Goal: Information Seeking & Learning: Check status

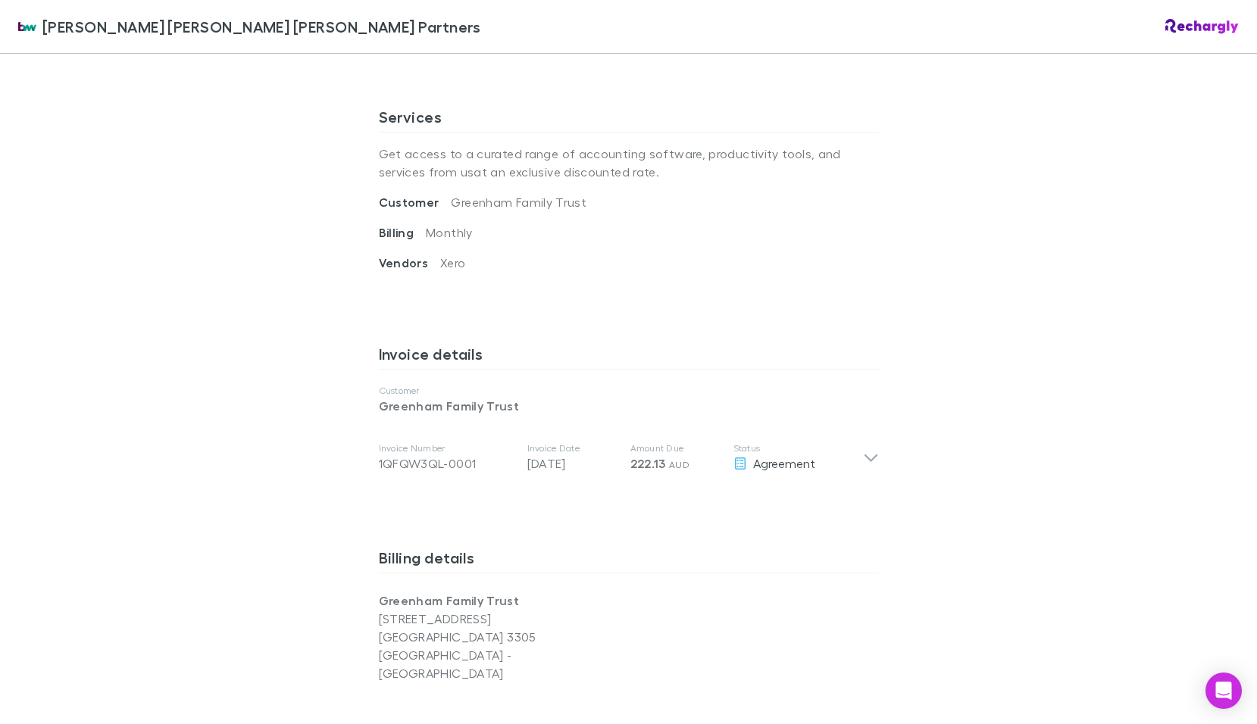
scroll to position [530, 0]
click at [559, 388] on p "Customer" at bounding box center [629, 394] width 500 height 12
click at [544, 400] on p "Greenham Family Trust" at bounding box center [629, 409] width 500 height 18
click at [539, 400] on p "Greenham Family Trust" at bounding box center [629, 409] width 500 height 18
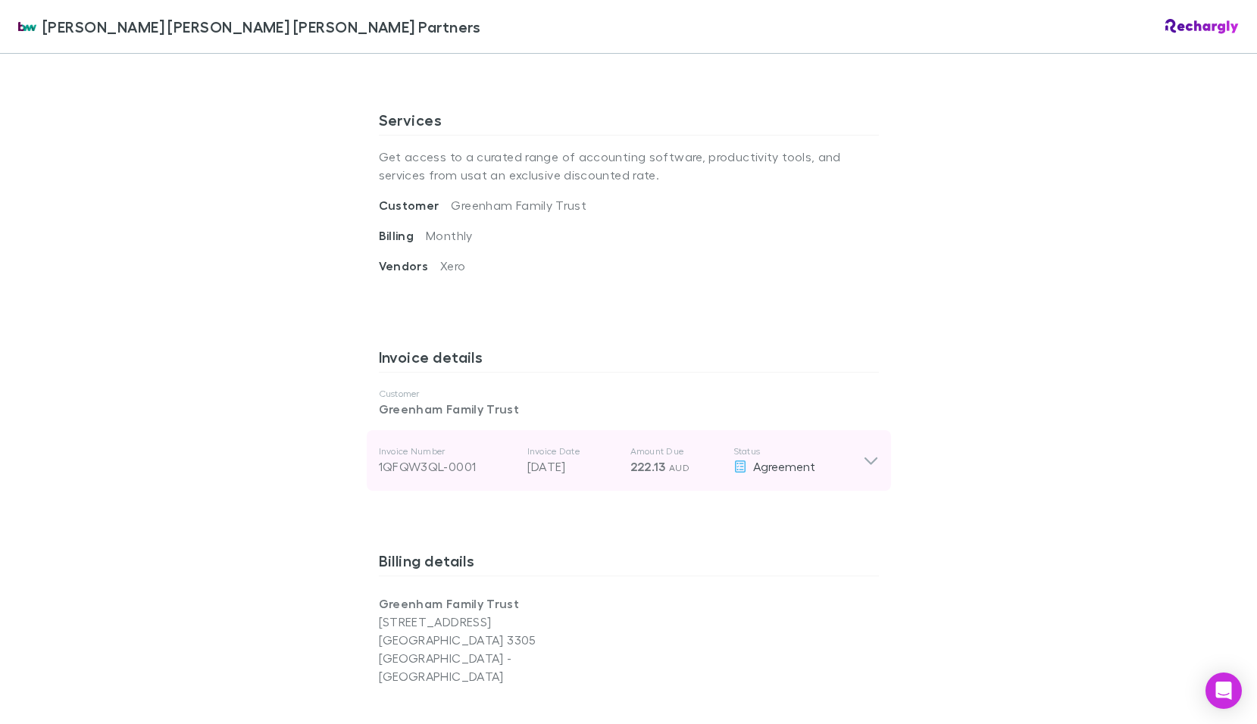
click at [863, 451] on icon at bounding box center [871, 460] width 16 height 18
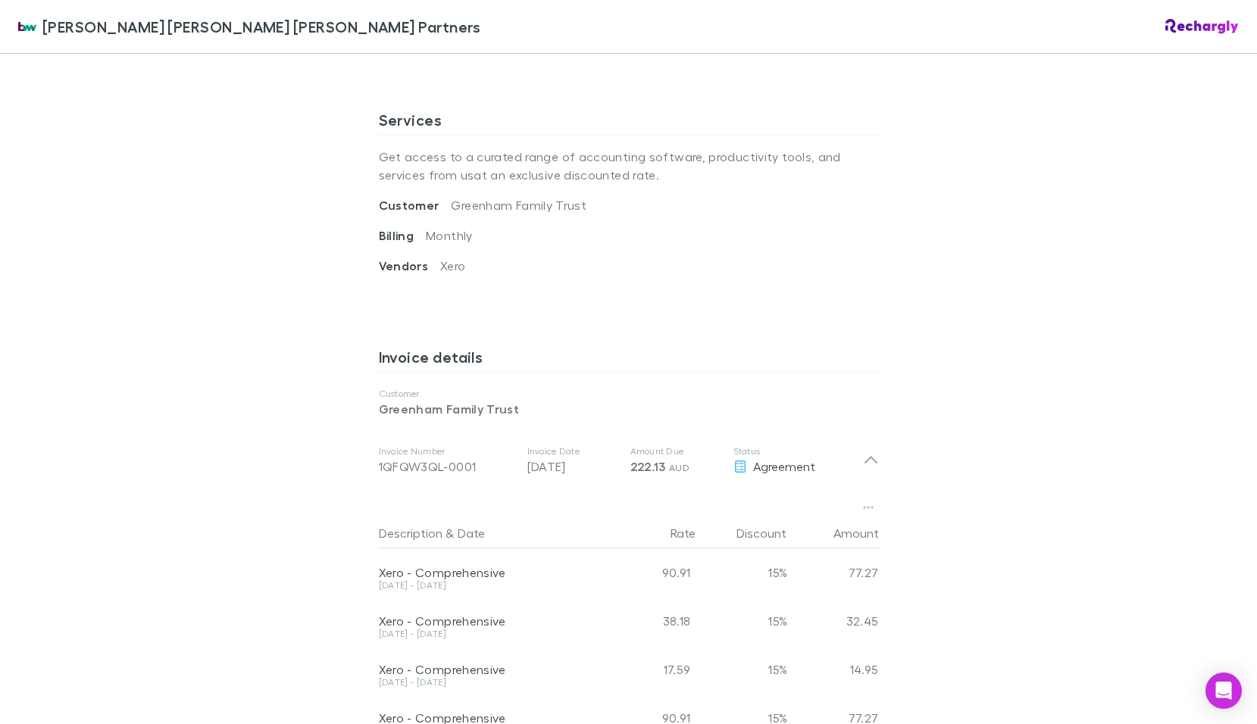
click at [820, 351] on h3 "Invoice details" at bounding box center [629, 360] width 500 height 24
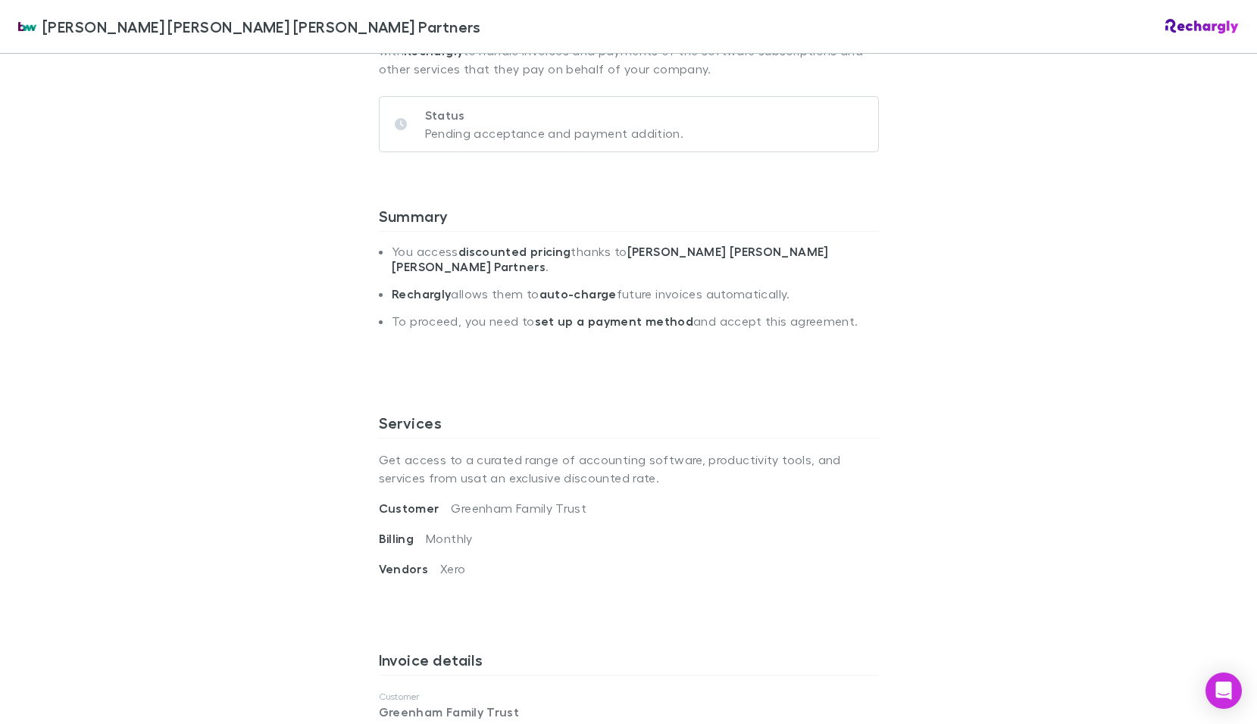
scroll to position [0, 0]
